Goal: Find specific page/section

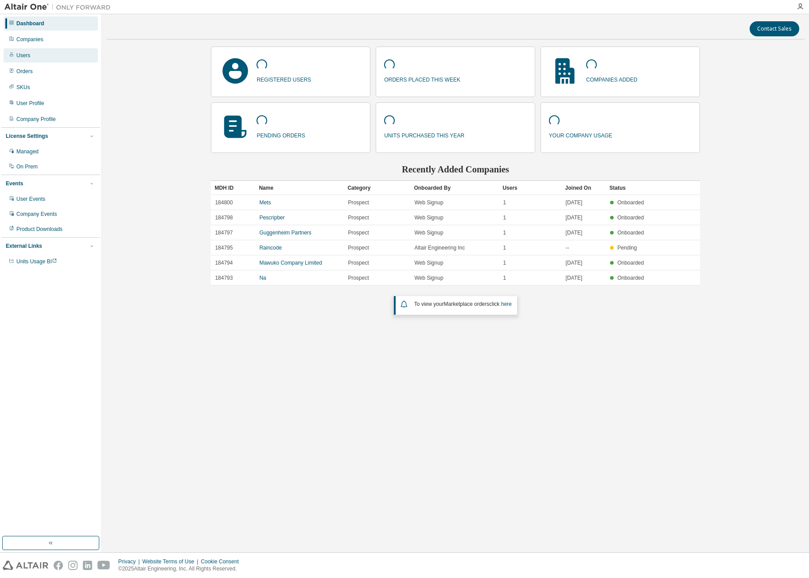
click at [36, 56] on div "Users" at bounding box center [51, 55] width 94 height 14
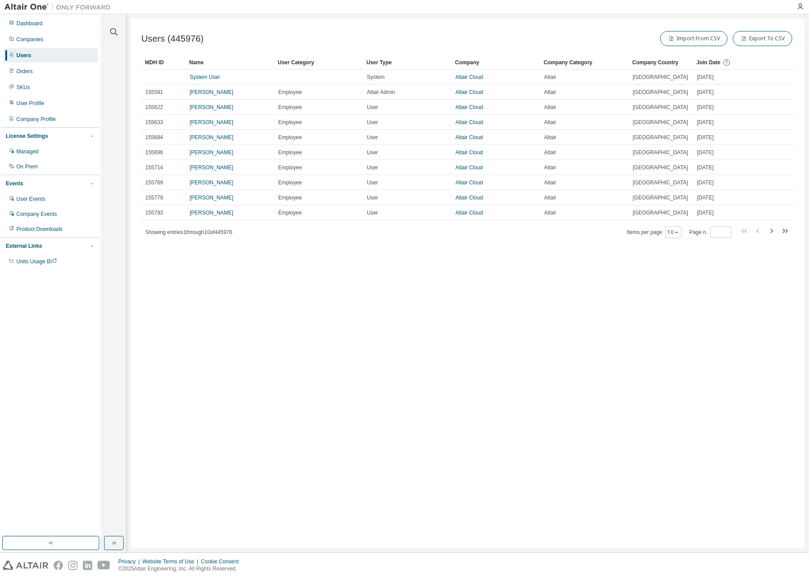
click at [113, 28] on icon "button" at bounding box center [114, 32] width 8 height 8
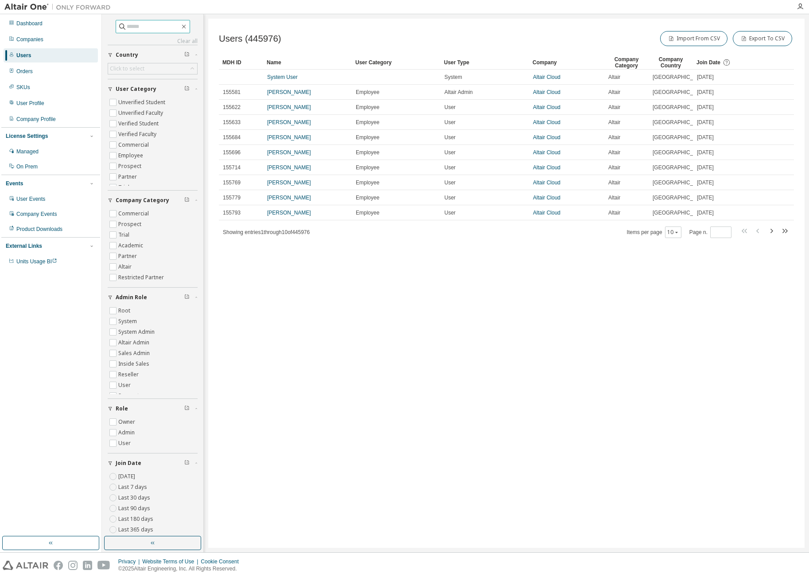
click at [147, 28] on input "text" at bounding box center [153, 26] width 53 height 9
type input "**********"
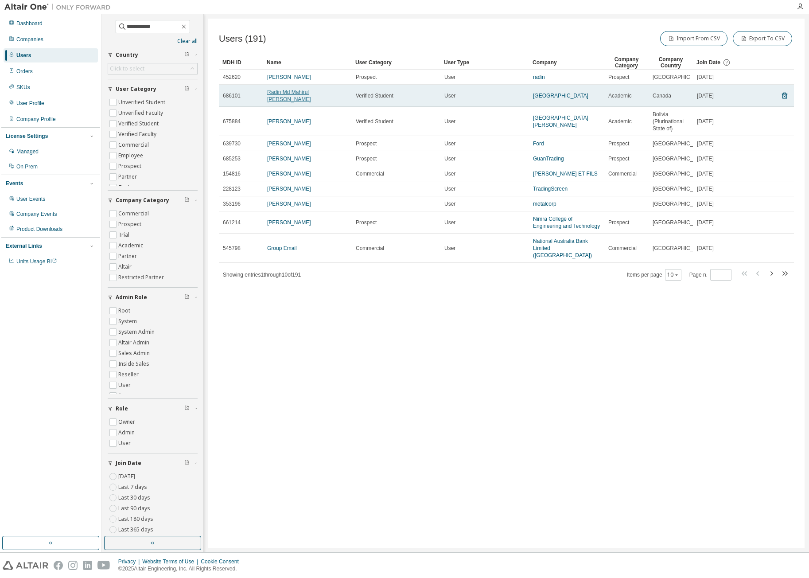
click at [304, 95] on link "Radin Md Mahirul [PERSON_NAME]" at bounding box center [289, 95] width 44 height 13
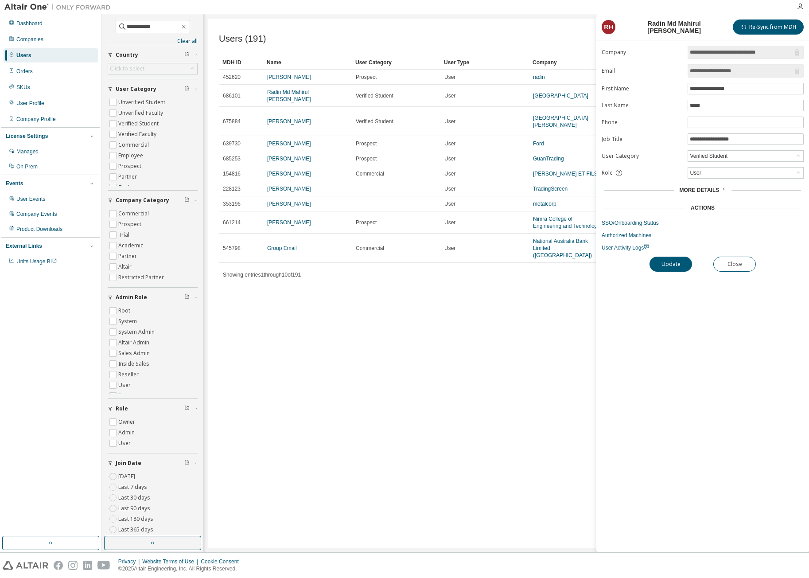
click at [526, 365] on div "Users (191) Import From CSV Export To CSV Clear Load Save Save As Field Operato…" at bounding box center [506, 283] width 596 height 529
click at [736, 268] on button "Close" at bounding box center [734, 264] width 43 height 15
